Goal: Information Seeking & Learning: Learn about a topic

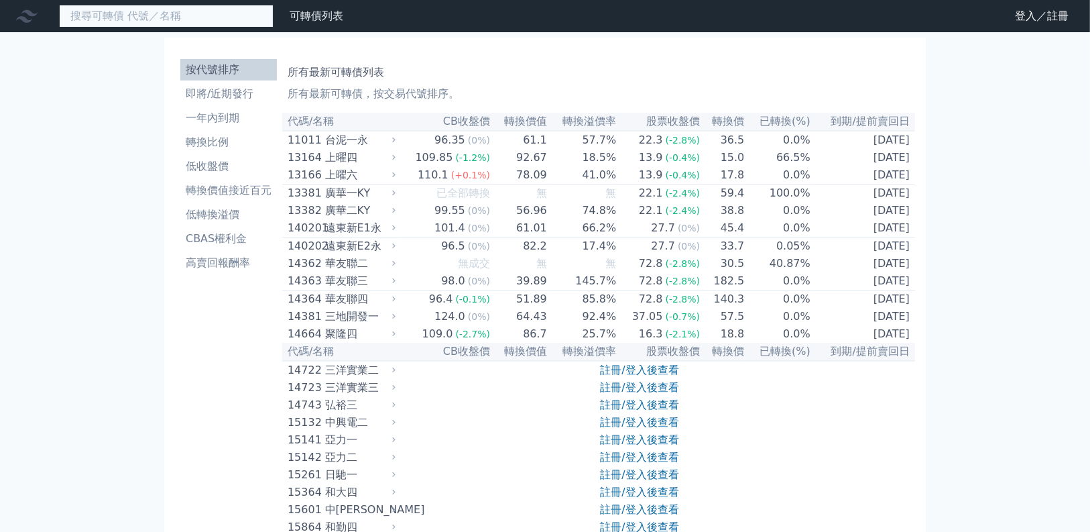
click at [241, 27] on input at bounding box center [166, 16] width 215 height 23
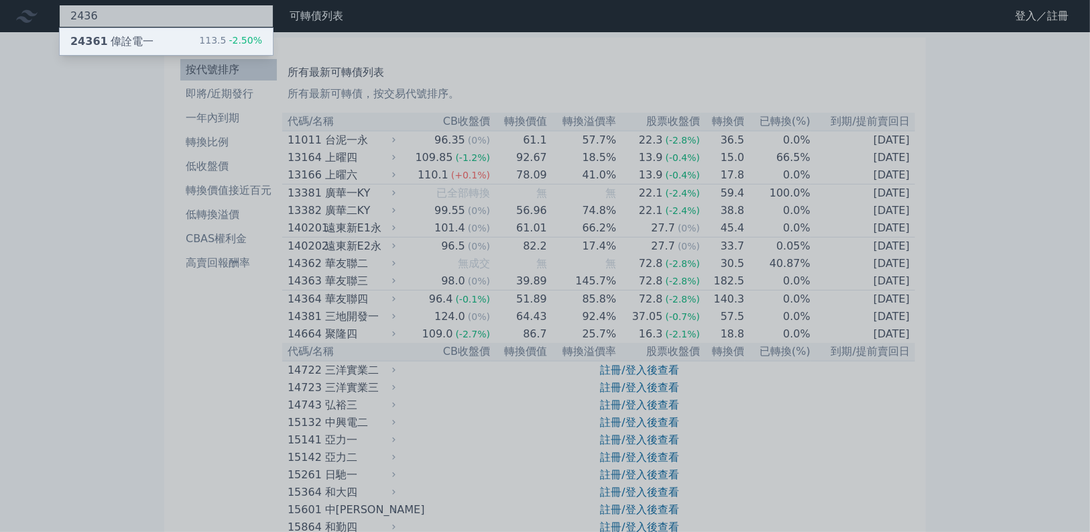
type input "2436"
click at [154, 50] on div "24361 偉詮電一" at bounding box center [111, 42] width 83 height 16
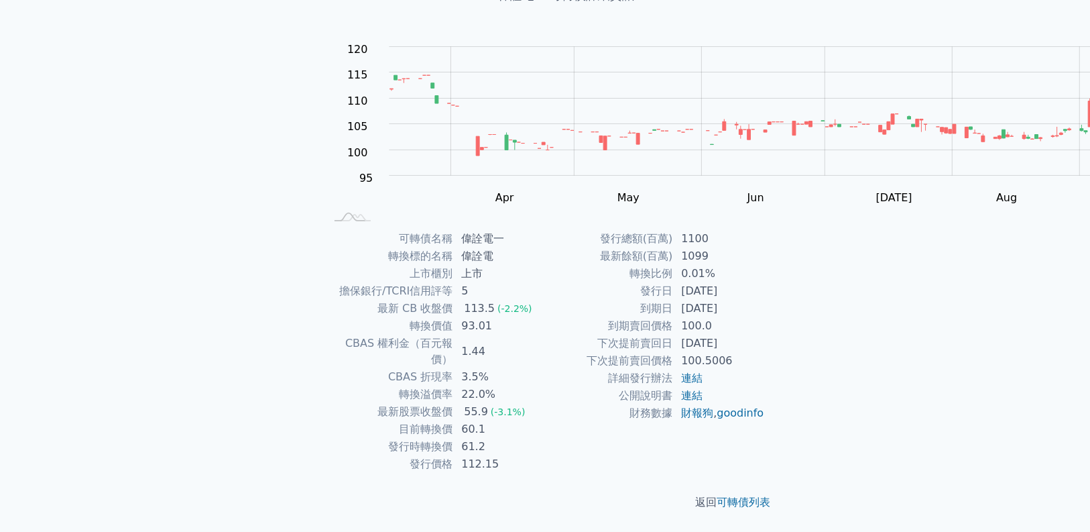
scroll to position [376, 0]
click at [673, 300] on td "到期日" at bounding box center [609, 308] width 128 height 17
click at [765, 300] on td "[DATE]" at bounding box center [719, 308] width 92 height 17
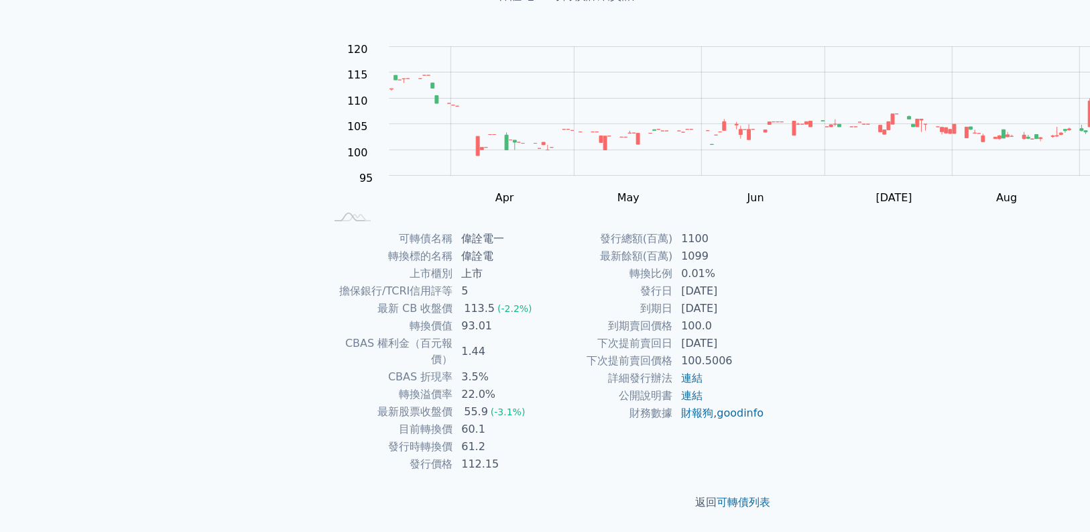
click at [765, 300] on td "[DATE]" at bounding box center [719, 308] width 92 height 17
drag, startPoint x: 755, startPoint y: 210, endPoint x: 860, endPoint y: 208, distance: 105.3
click at [765, 282] on tr "發行日 [DATE]" at bounding box center [655, 290] width 220 height 17
click at [765, 282] on td "[DATE]" at bounding box center [719, 290] width 92 height 17
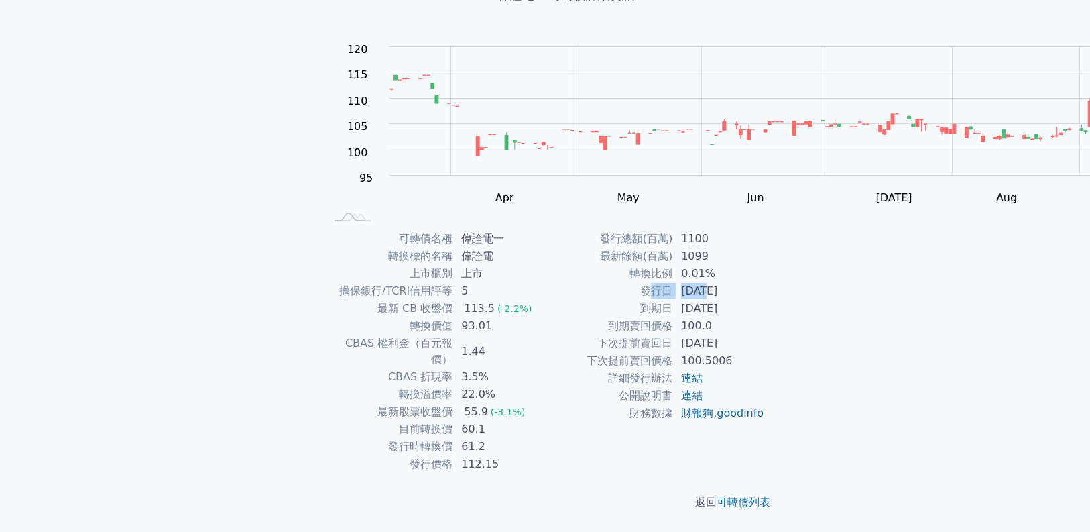
drag, startPoint x: 740, startPoint y: 203, endPoint x: 864, endPoint y: 207, distance: 124.1
click at [765, 282] on tr "發行日 [DATE]" at bounding box center [655, 290] width 220 height 17
click at [765, 282] on td "[DATE]" at bounding box center [719, 290] width 92 height 17
drag, startPoint x: 754, startPoint y: 210, endPoint x: 862, endPoint y: 209, distance: 108.0
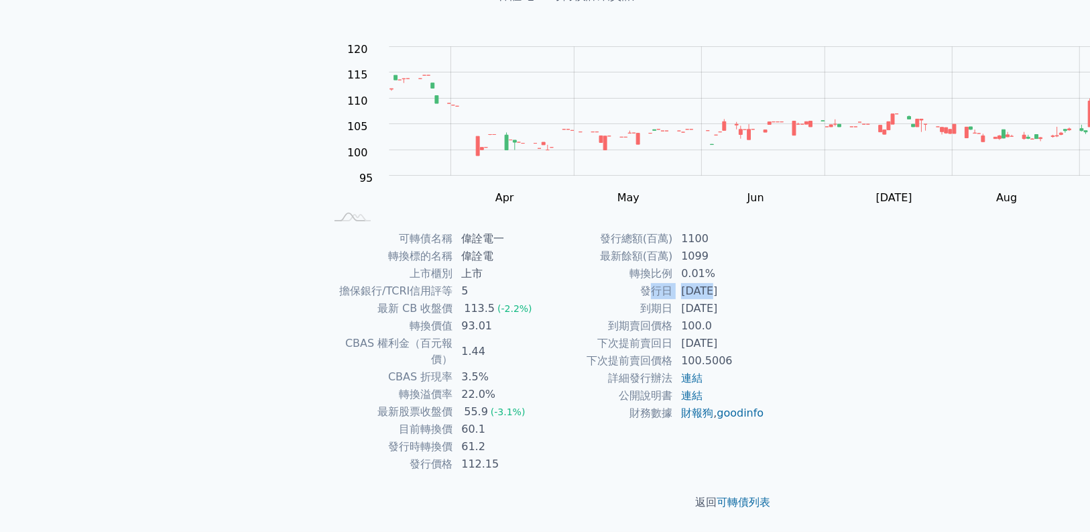
click at [765, 282] on tr "發行日 [DATE]" at bounding box center [655, 290] width 220 height 17
click at [765, 282] on td "[DATE]" at bounding box center [719, 290] width 92 height 17
drag, startPoint x: 685, startPoint y: 302, endPoint x: 866, endPoint y: 300, distance: 181.7
click at [765, 335] on tr "下次提前賣回日 [DATE]" at bounding box center [655, 343] width 220 height 17
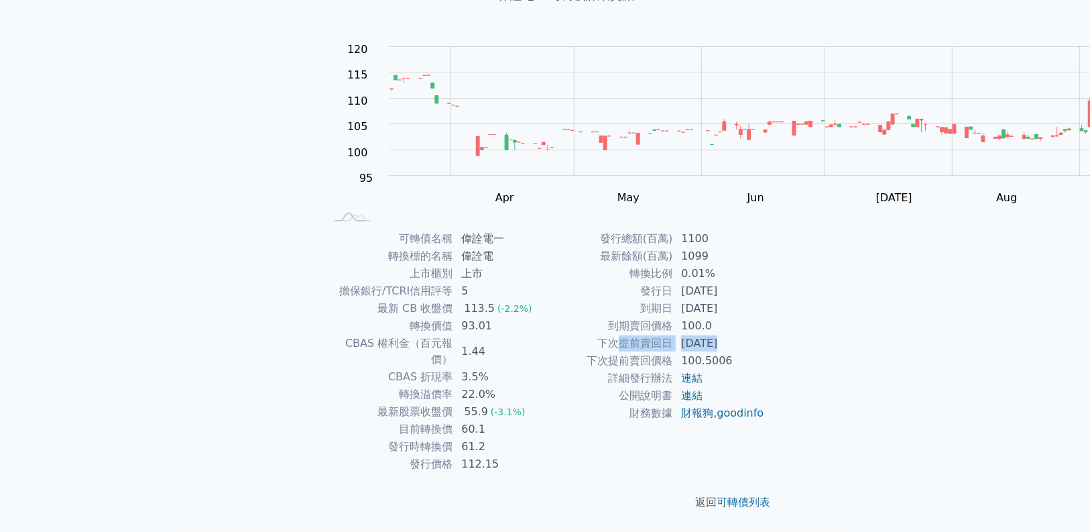
click at [765, 335] on td "[DATE]" at bounding box center [719, 343] width 92 height 17
drag, startPoint x: 746, startPoint y: 239, endPoint x: 893, endPoint y: 245, distance: 147.7
click at [765, 300] on tr "到期日 [DATE]" at bounding box center [655, 308] width 220 height 17
click at [765, 300] on td "[DATE]" at bounding box center [719, 308] width 92 height 17
